Goal: Navigation & Orientation: Find specific page/section

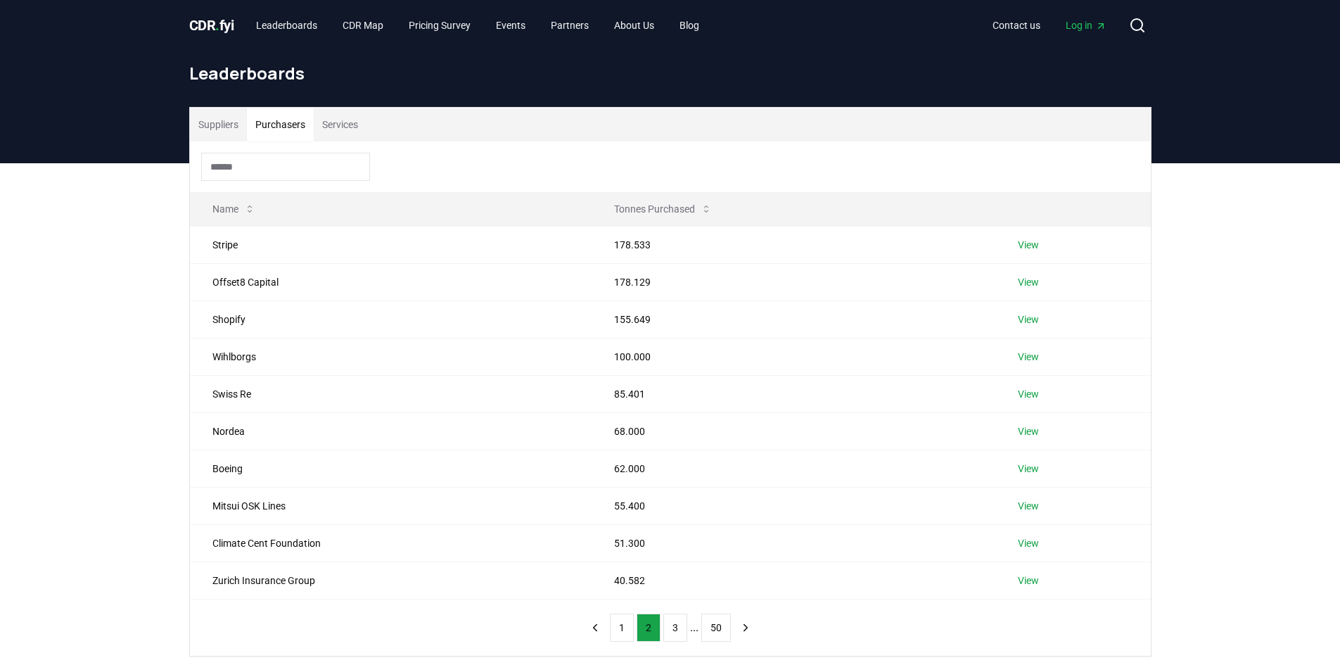
scroll to position [70, 0]
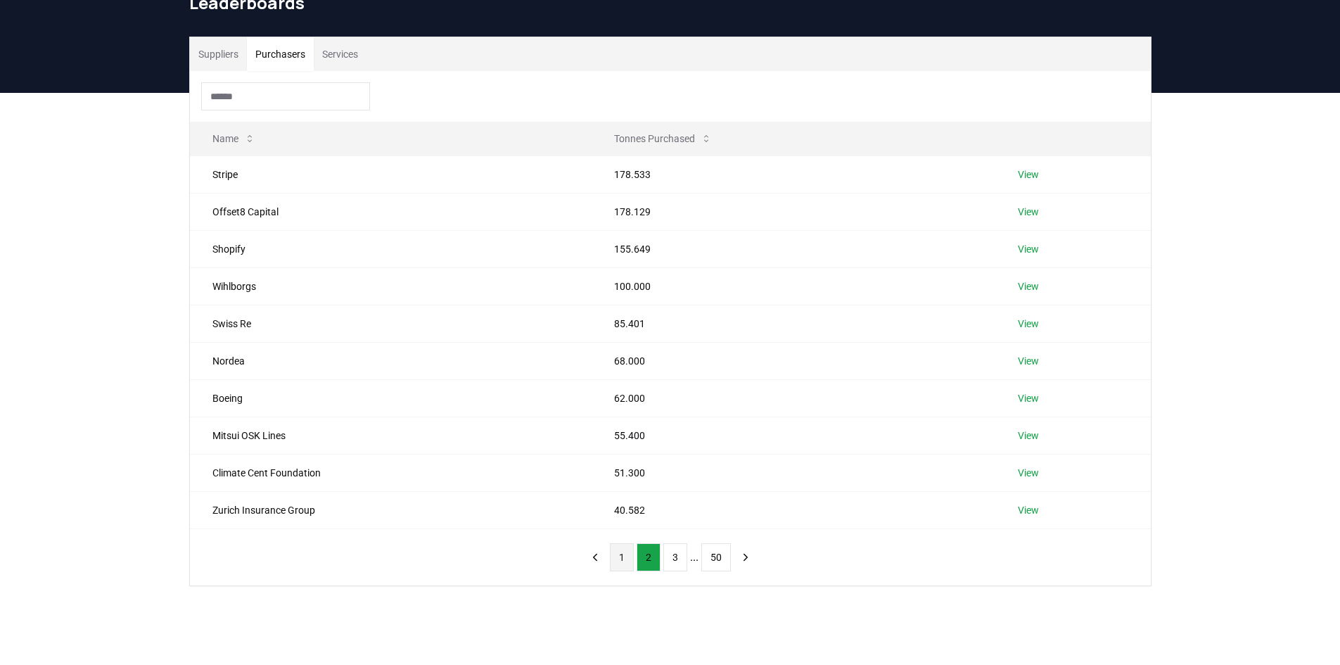
click at [627, 568] on button "1" at bounding box center [622, 557] width 24 height 28
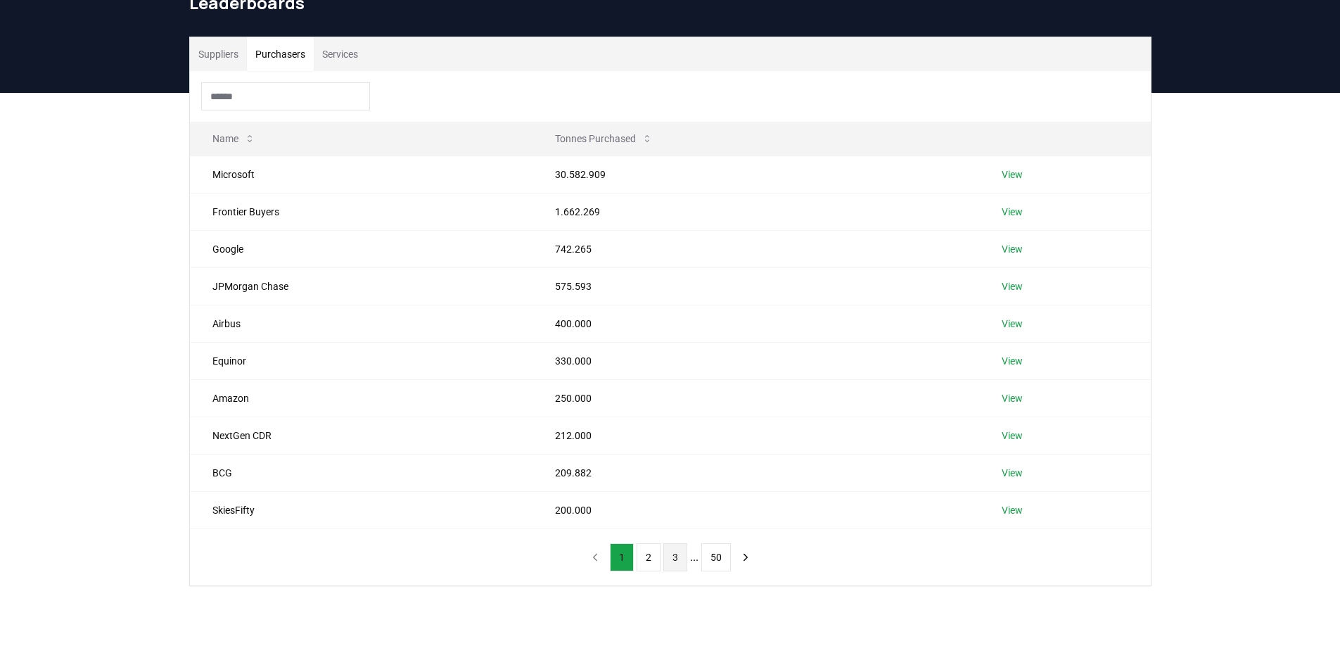
click at [679, 565] on button "3" at bounding box center [675, 557] width 24 height 28
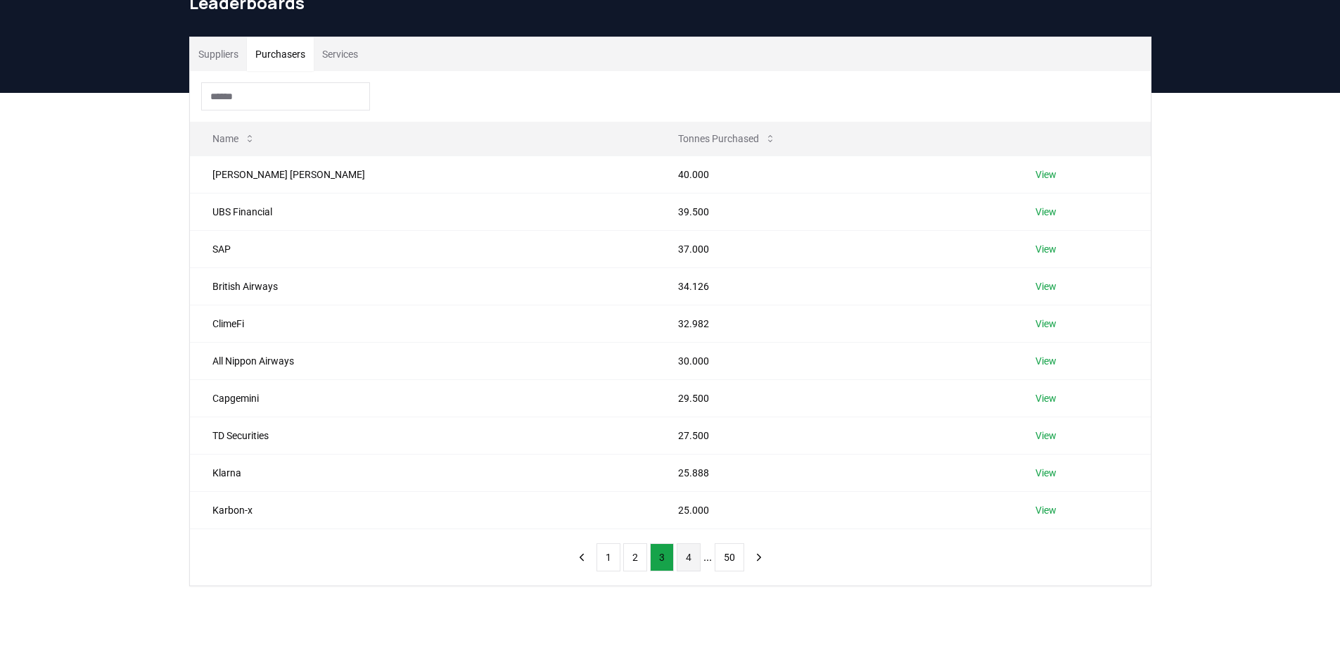
click at [682, 561] on button "4" at bounding box center [689, 557] width 24 height 28
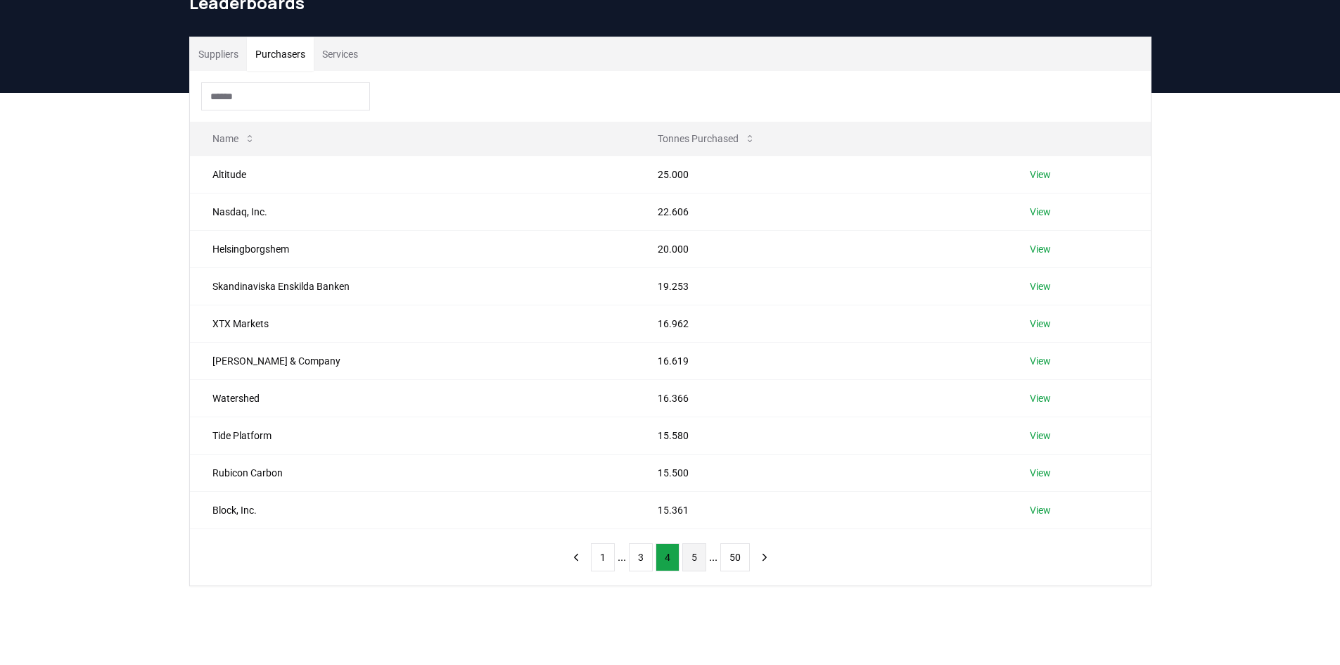
click at [690, 561] on button "5" at bounding box center [694, 557] width 24 height 28
click at [694, 566] on button "6" at bounding box center [694, 557] width 24 height 28
click at [693, 565] on button "7" at bounding box center [694, 557] width 24 height 28
click at [693, 563] on button "8" at bounding box center [694, 557] width 24 height 28
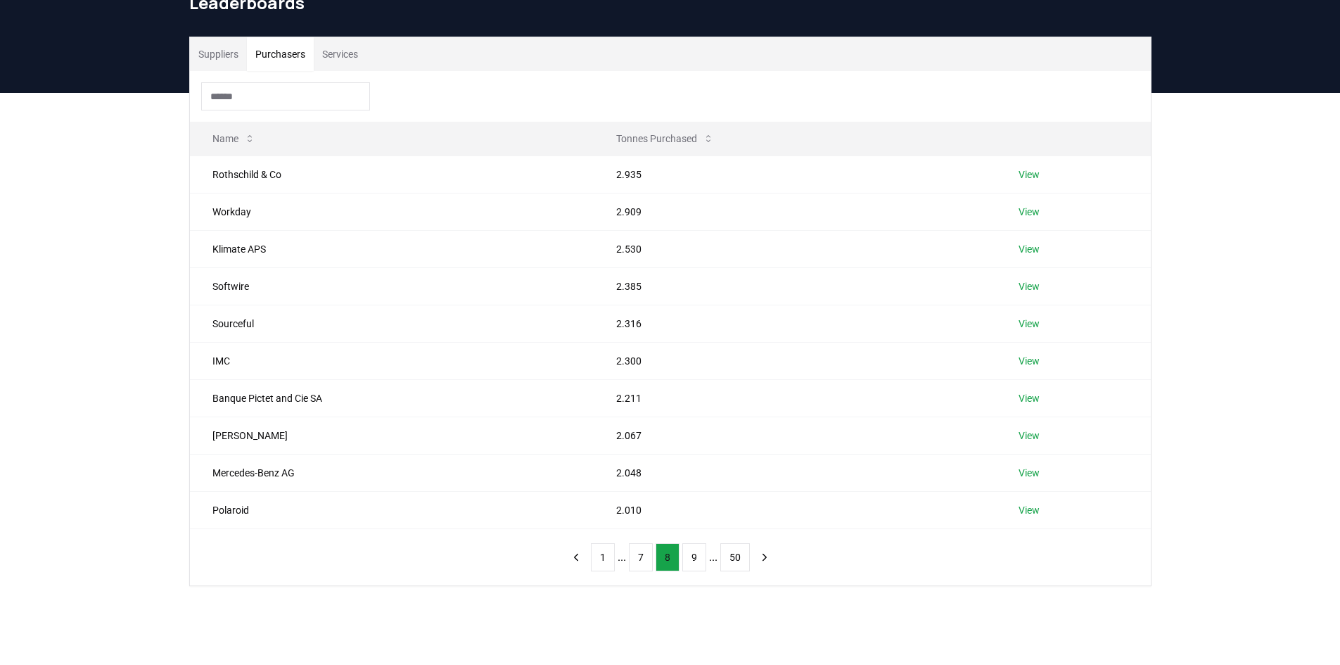
click at [693, 563] on button "9" at bounding box center [694, 557] width 24 height 28
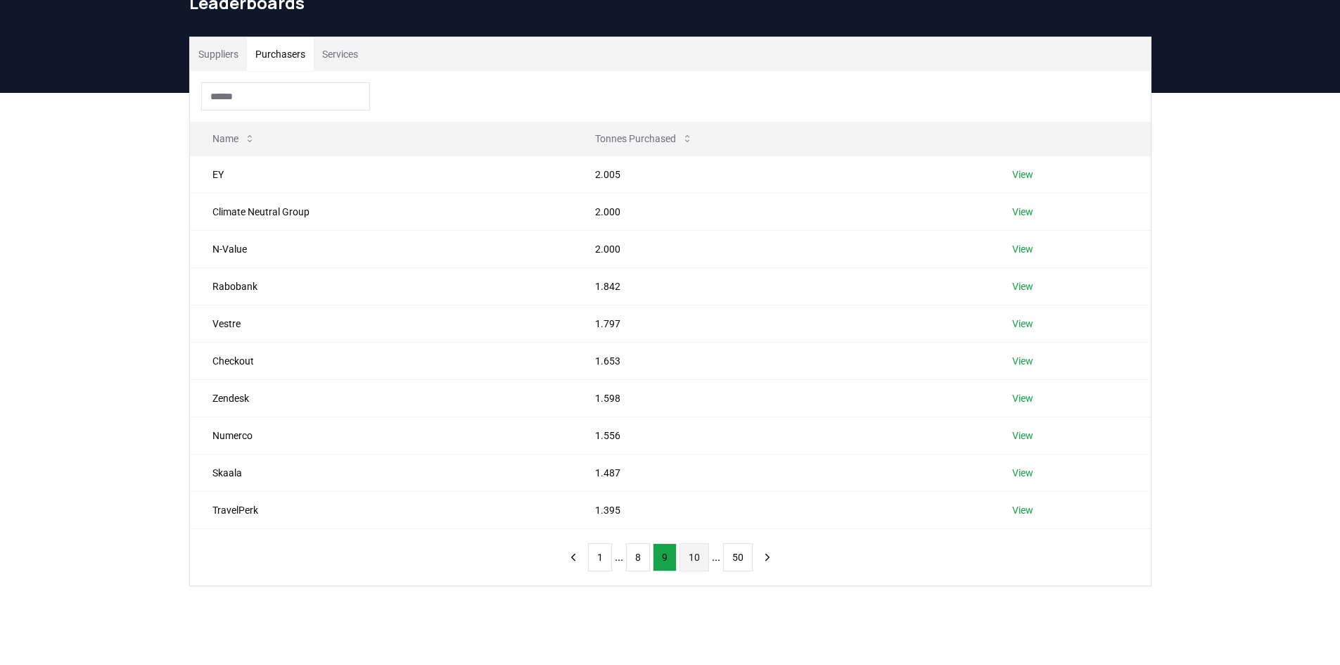
click at [694, 563] on button "10" at bounding box center [694, 557] width 30 height 28
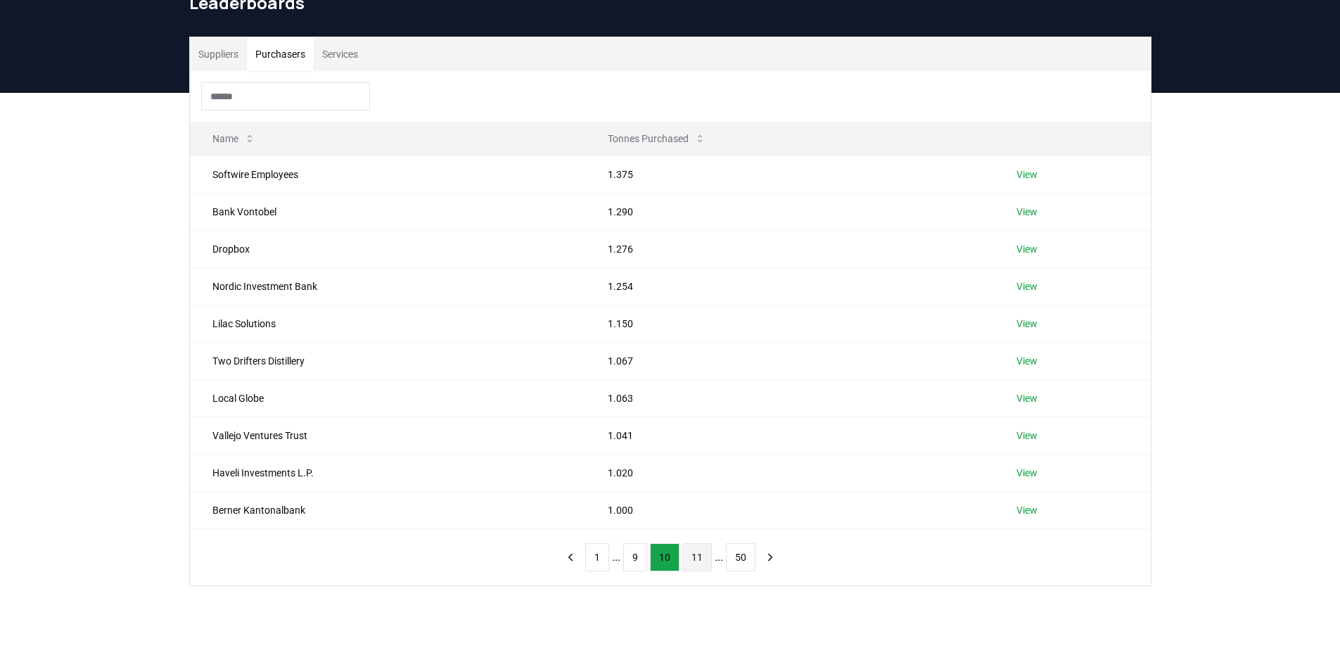
click at [691, 562] on button "11" at bounding box center [697, 557] width 30 height 28
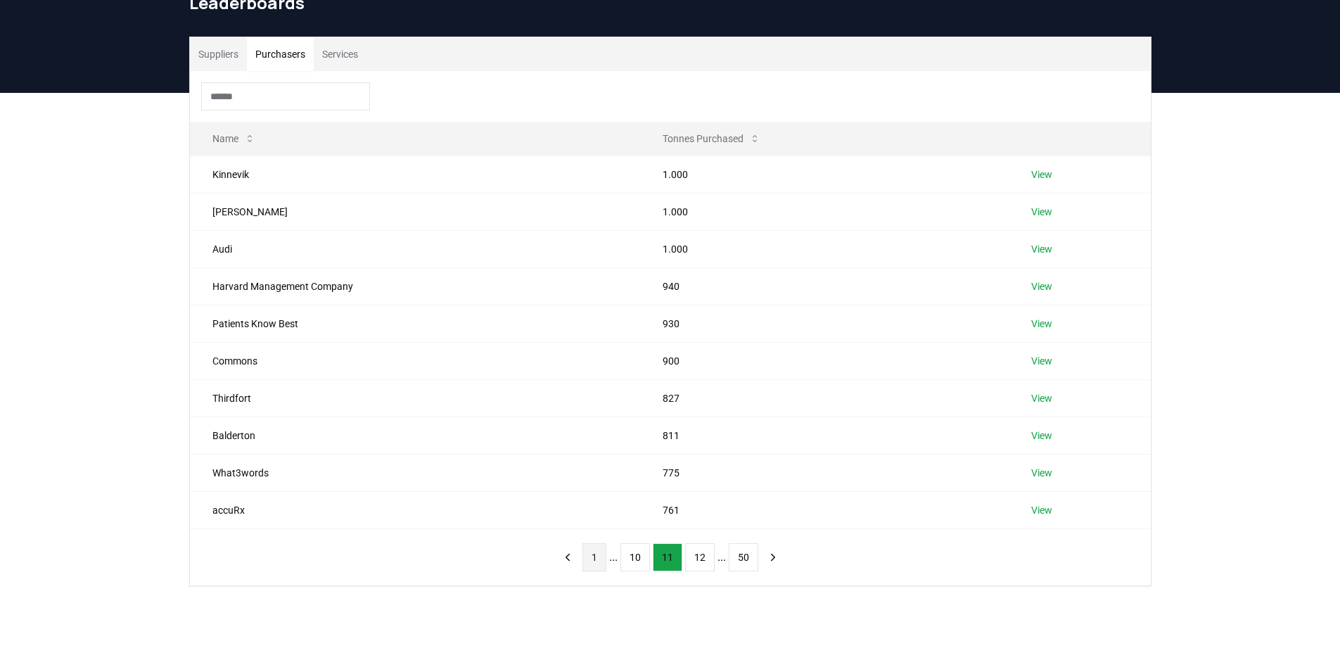
click at [597, 563] on button "1" at bounding box center [594, 557] width 24 height 28
